Goal: Navigation & Orientation: Find specific page/section

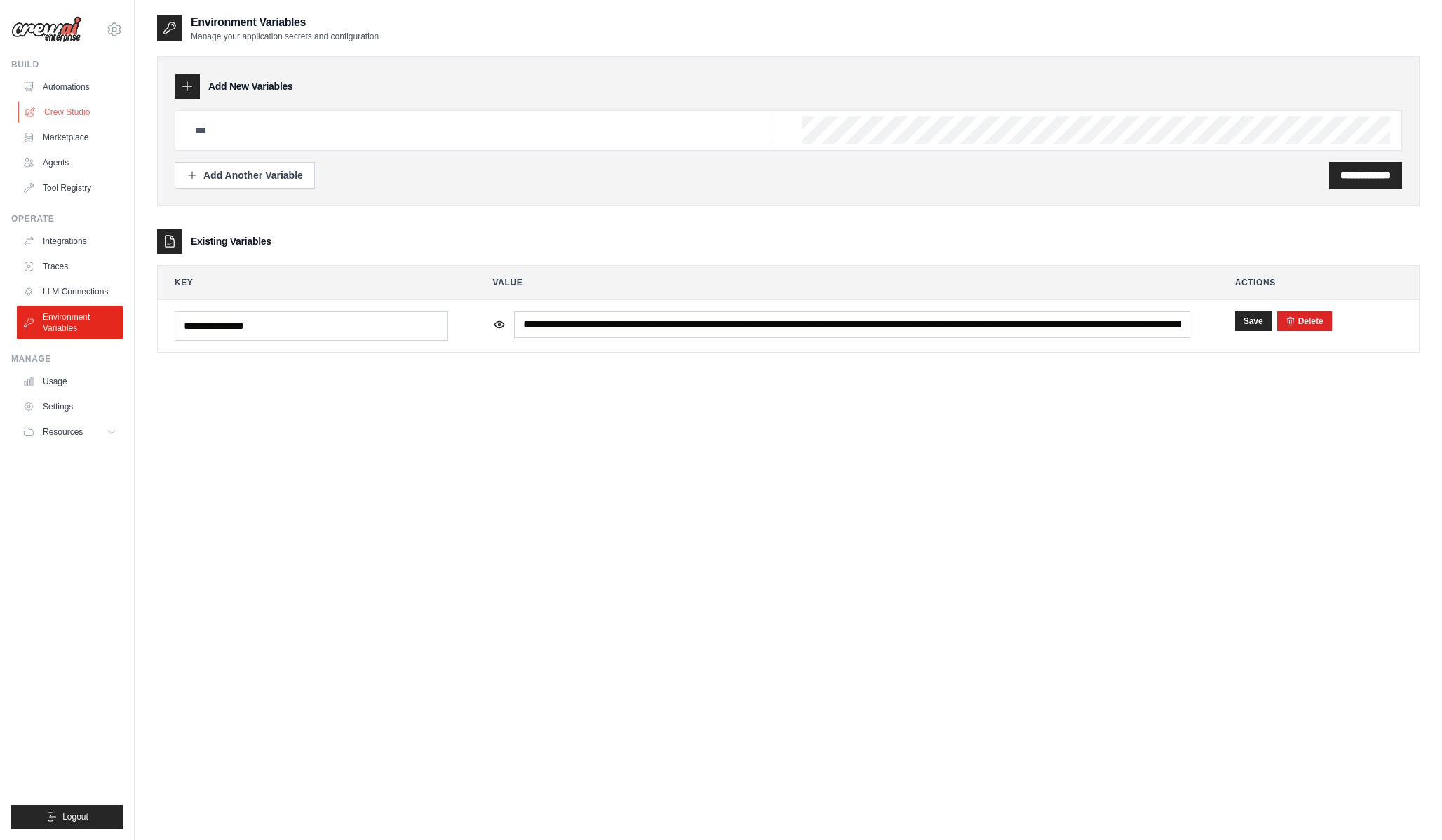
click at [61, 113] on link "Crew Studio" at bounding box center [71, 112] width 106 height 22
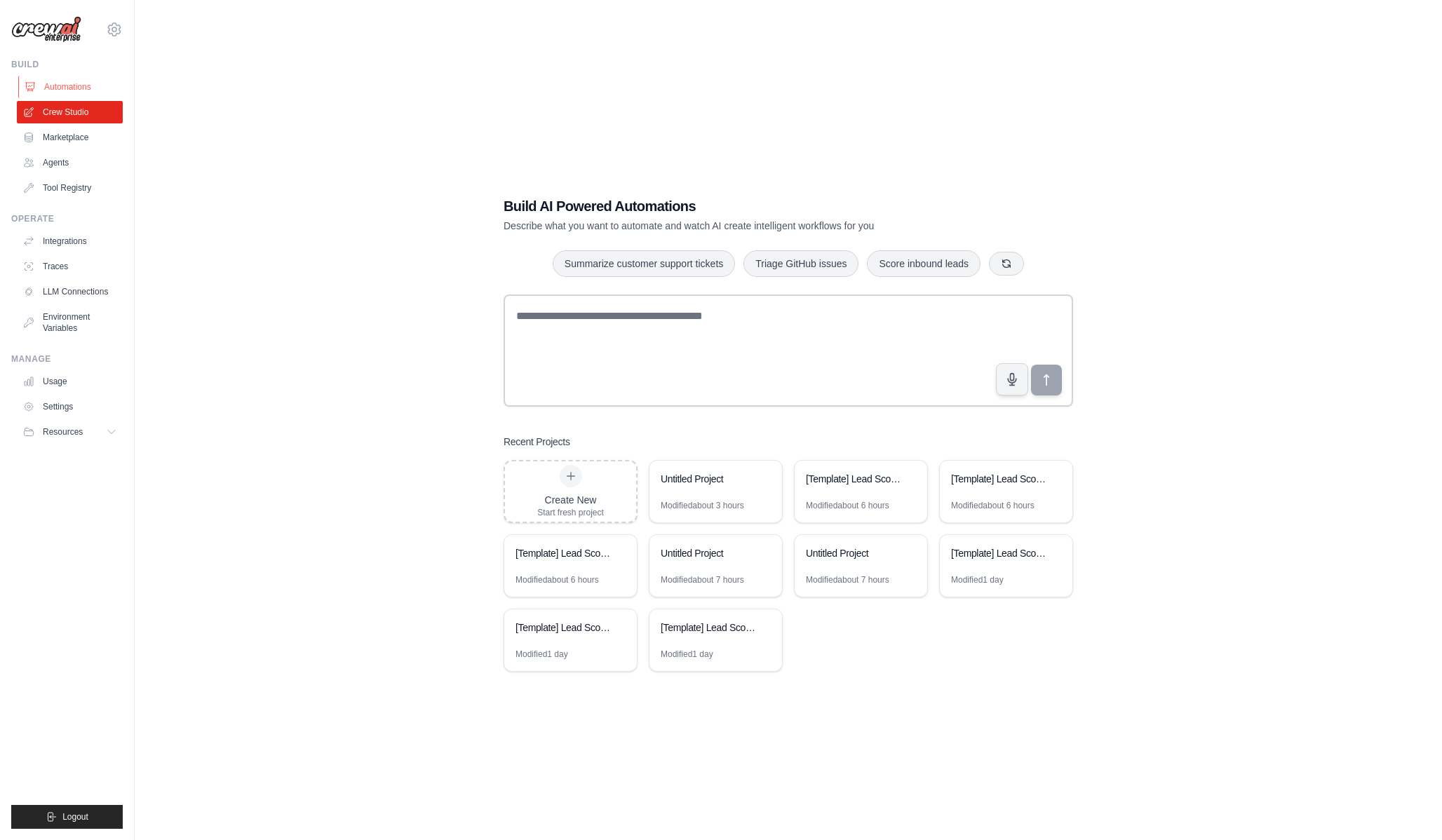
click at [65, 86] on link "Automations" at bounding box center [71, 87] width 106 height 22
